Goal: Transaction & Acquisition: Purchase product/service

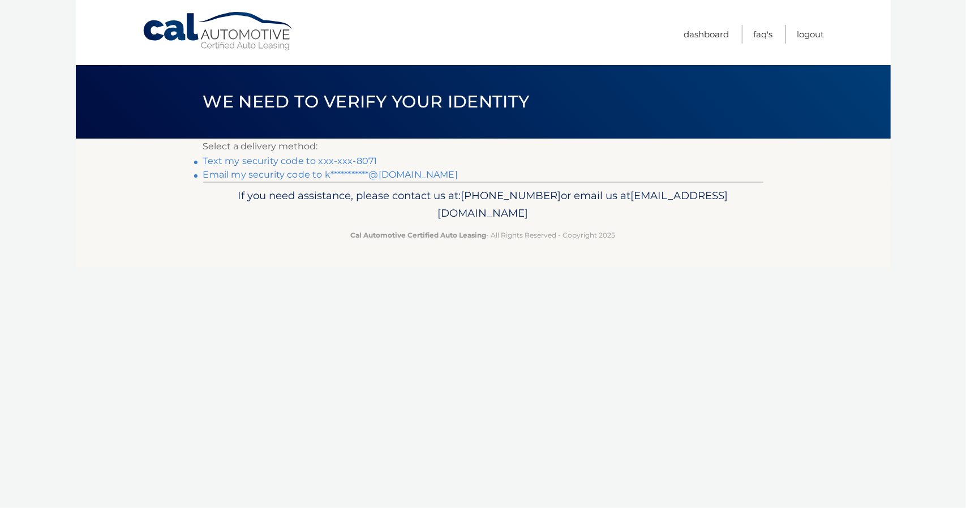
click at [368, 161] on link "Text my security code to xxx-xxx-8071" at bounding box center [290, 161] width 174 height 11
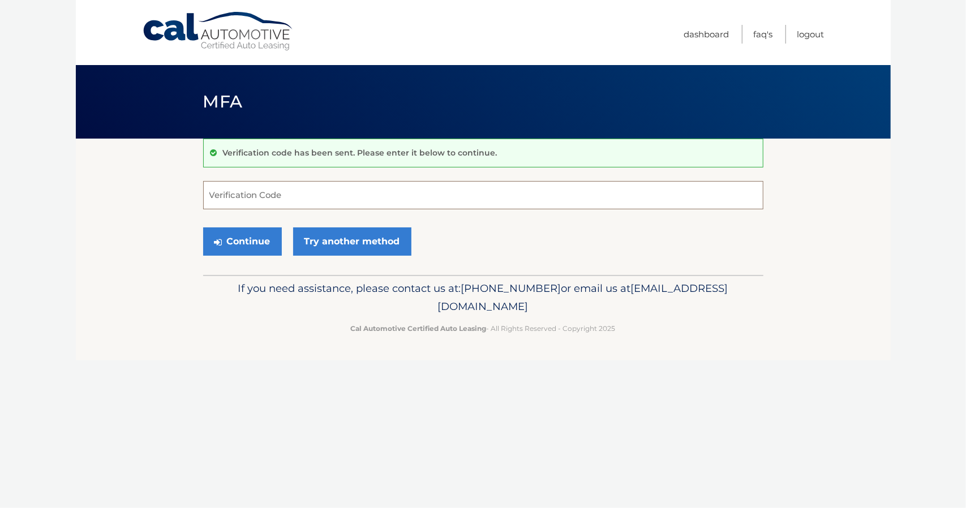
click at [346, 194] on input "Verification Code" at bounding box center [483, 195] width 560 height 28
type input "515895"
click at [273, 233] on button "Continue" at bounding box center [242, 242] width 79 height 28
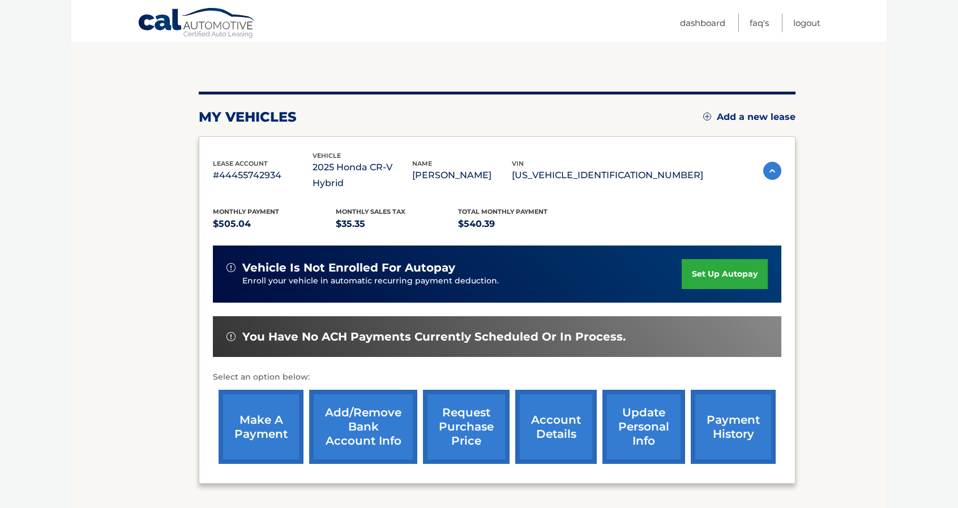
scroll to position [177, 0]
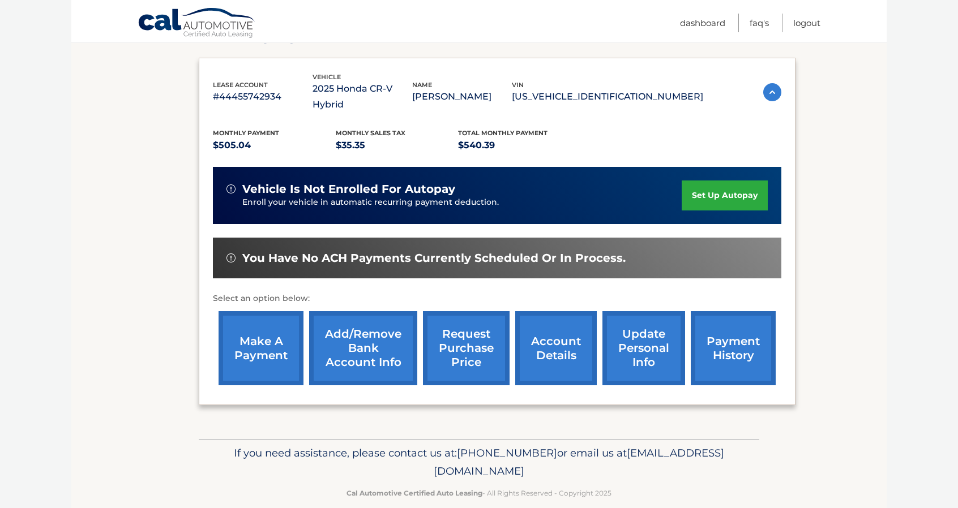
click at [276, 311] on link "make a payment" at bounding box center [260, 348] width 85 height 74
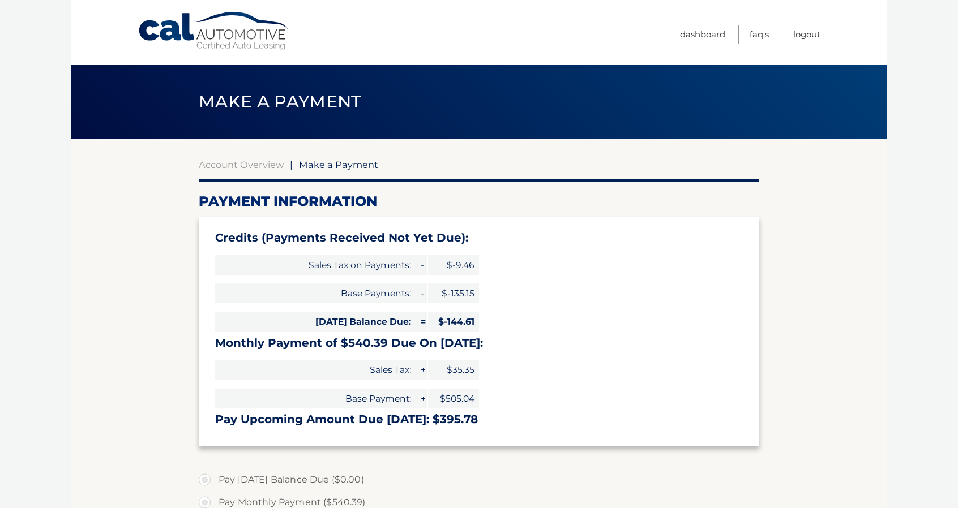
select select "MGMzNWQ1OGYtMGY5ZC00NDk0LWIxMWYtMzU5Yzg1ZTlmZjNj"
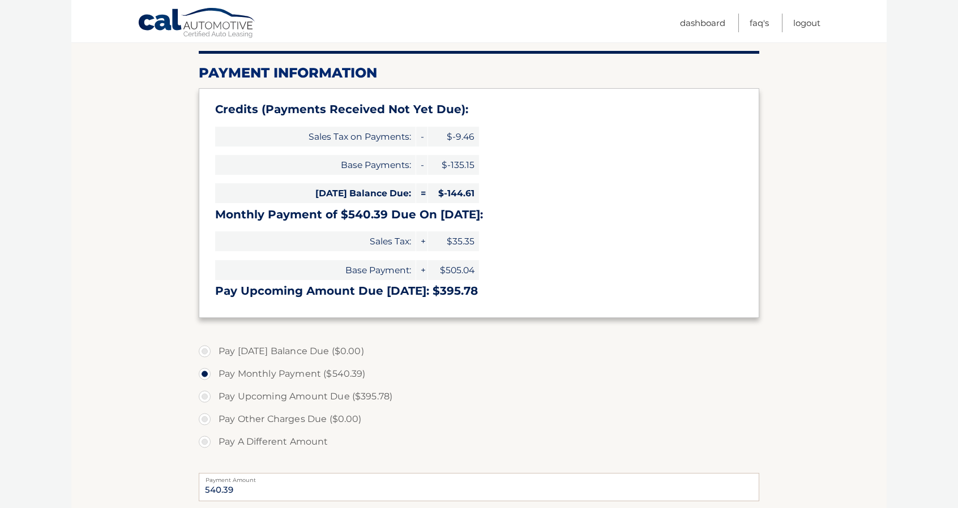
scroll to position [226, 0]
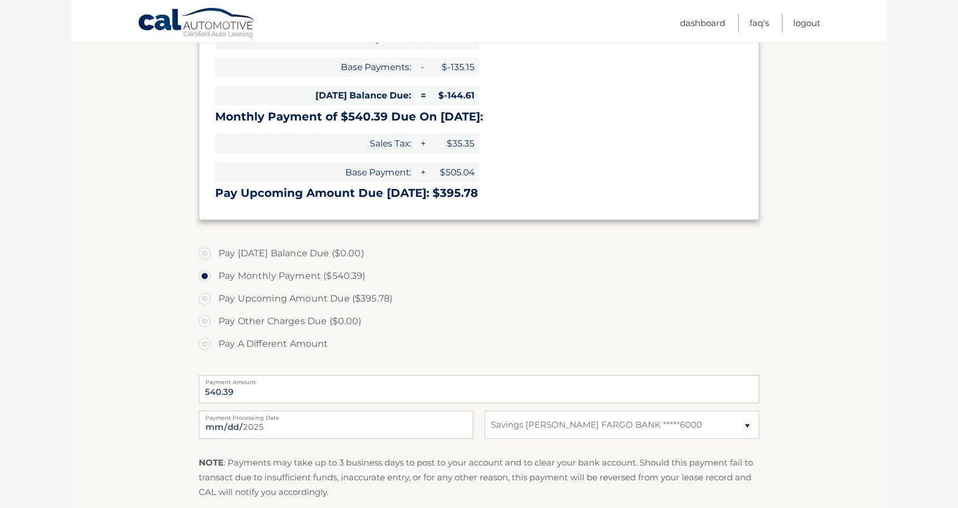
click at [208, 348] on label "Pay A Different Amount" at bounding box center [479, 344] width 560 height 23
click at [208, 348] on input "Pay A Different Amount" at bounding box center [208, 342] width 11 height 18
radio input "true"
click at [246, 392] on input "Payment Amount" at bounding box center [479, 389] width 560 height 28
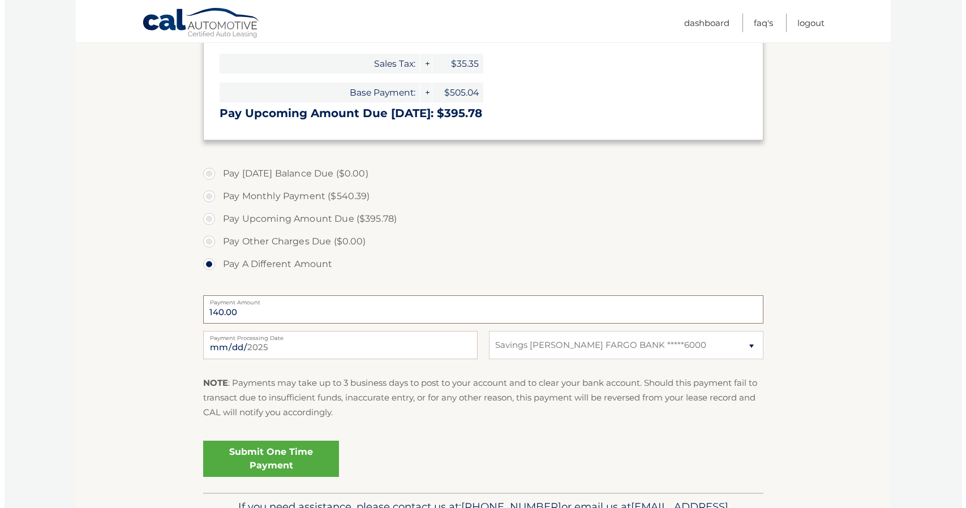
scroll to position [376, 0]
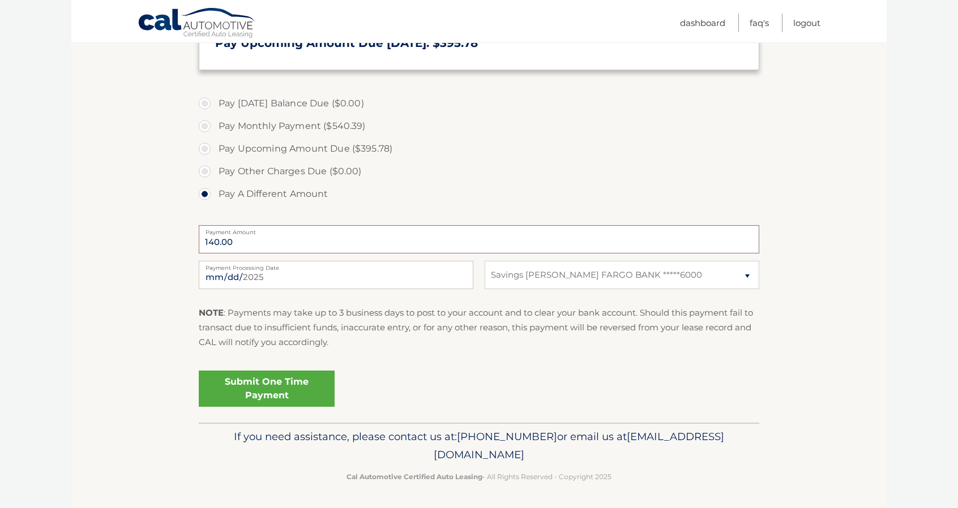
type input "140.00"
click at [278, 392] on link "Submit One Time Payment" at bounding box center [267, 389] width 136 height 36
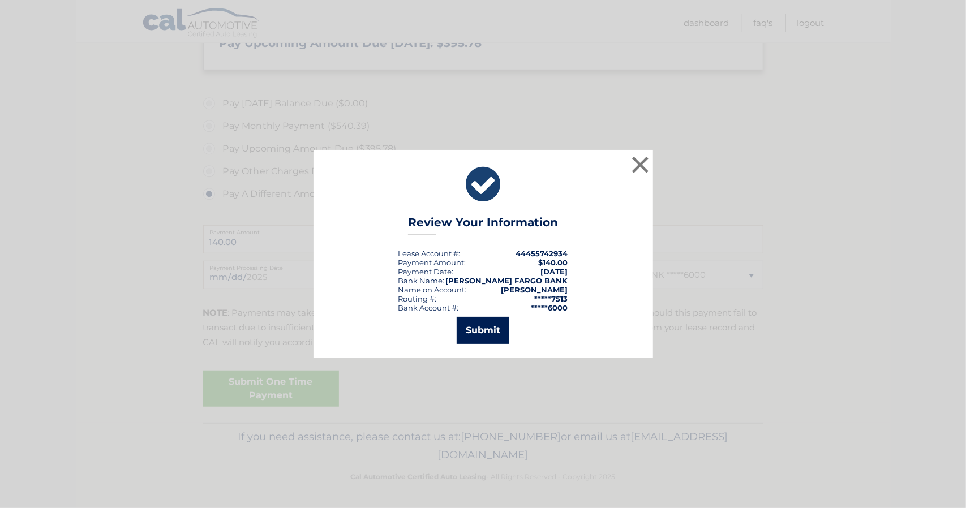
click at [494, 330] on button "Submit" at bounding box center [483, 330] width 53 height 27
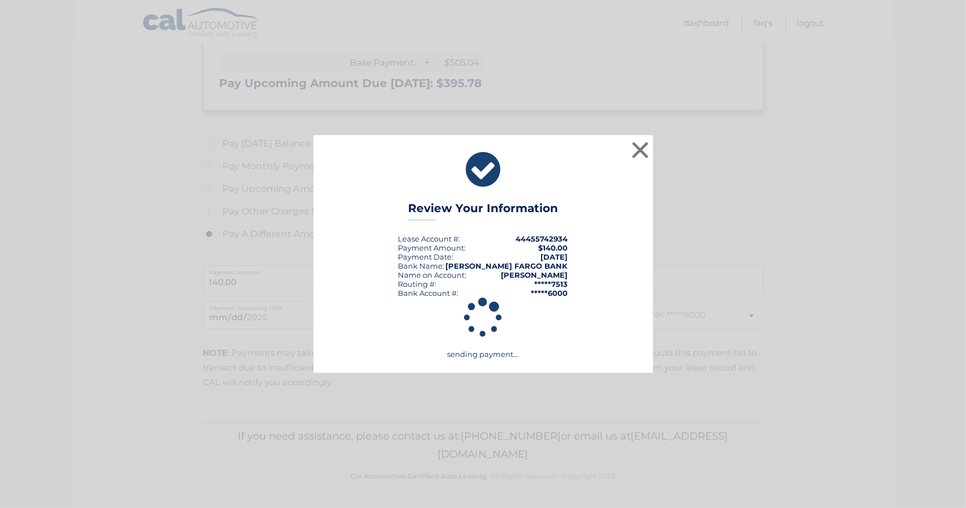
scroll to position [336, 0]
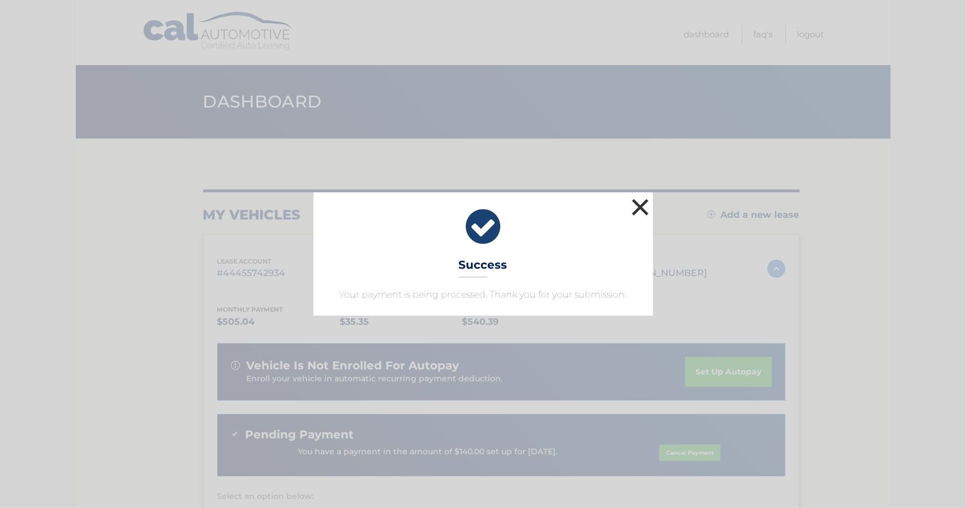
click at [635, 206] on button "×" at bounding box center [640, 207] width 23 height 23
